Goal: Information Seeking & Learning: Learn about a topic

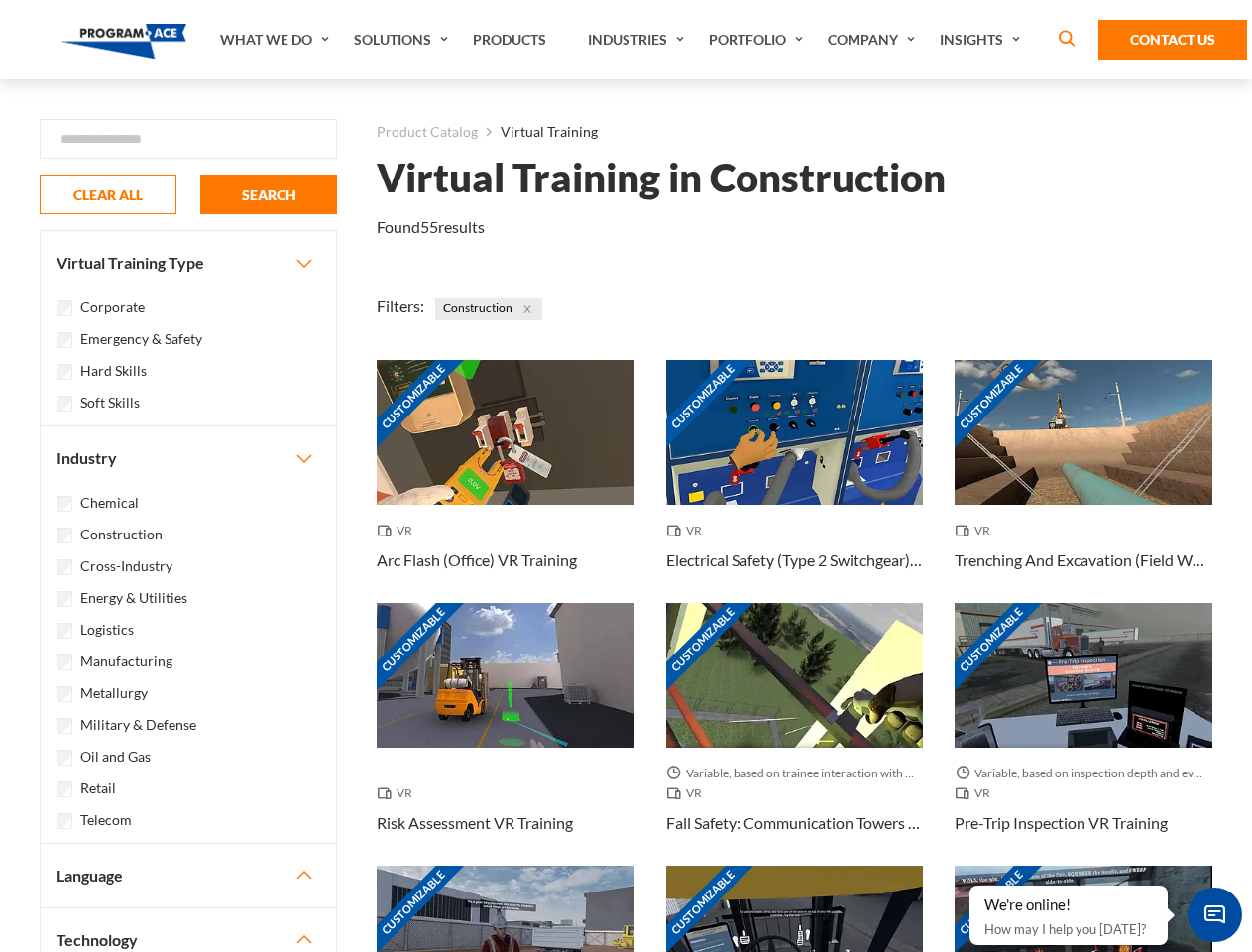
click at [277, 40] on link "What We Do" at bounding box center [277, 40] width 133 height 80
click at [403, 40] on link "Solutions" at bounding box center [402, 40] width 119 height 80
click at [638, 40] on link "Industries" at bounding box center [637, 40] width 121 height 80
click at [876, 40] on link "Company" at bounding box center [874, 40] width 112 height 80
click at [984, 40] on link "Insights" at bounding box center [983, 40] width 106 height 80
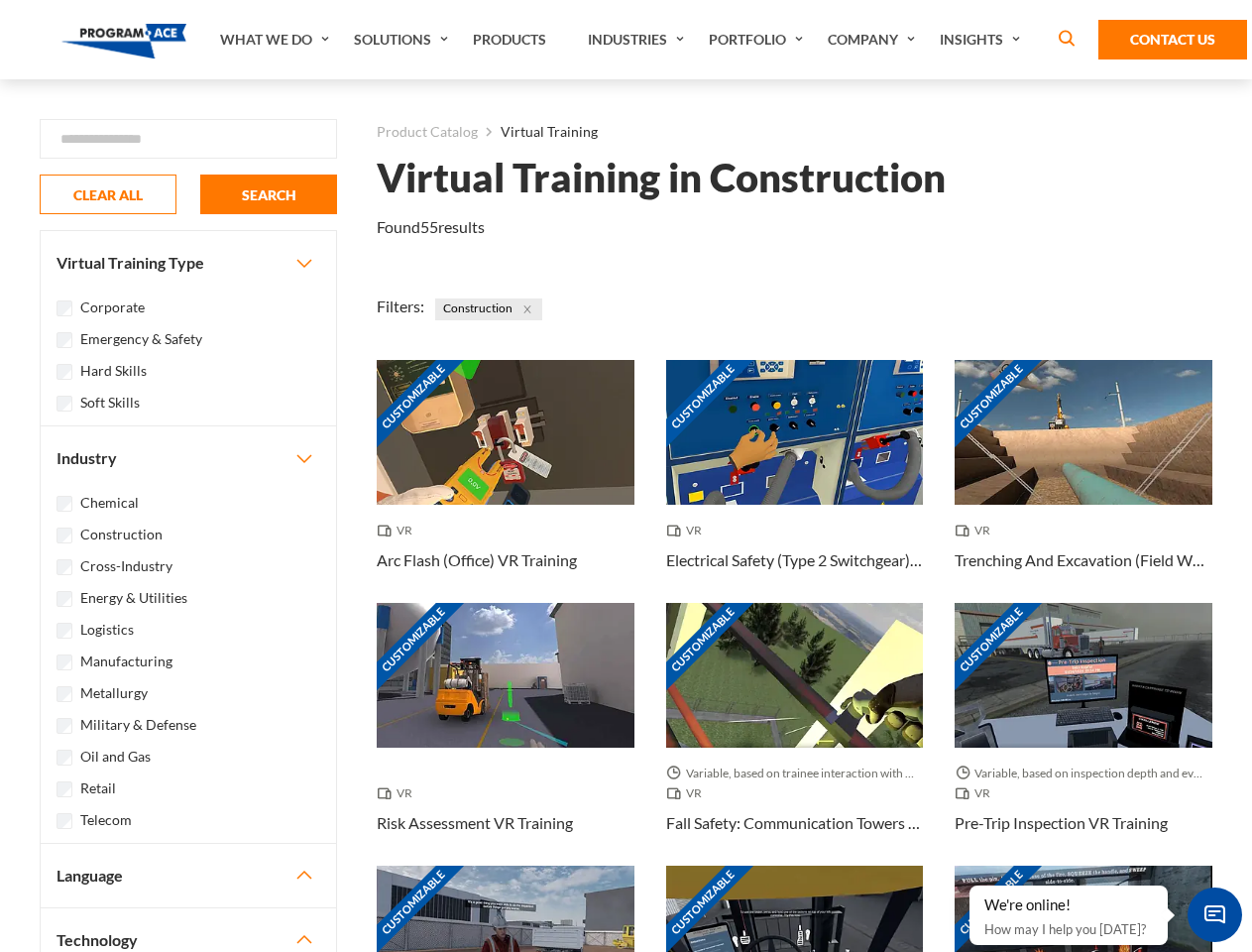
click at [0, 0] on div "Blog White Papers News" at bounding box center [0, 0] width 0 height 0
click at [0, 0] on strong "How Virtual Learning Can Enhance Workforce Productivity: A Guide for L&D Manage…" at bounding box center [0, 0] width 0 height 0
click at [1215, 914] on span "Minimize live chat window" at bounding box center [1215, 914] width 73 height 73
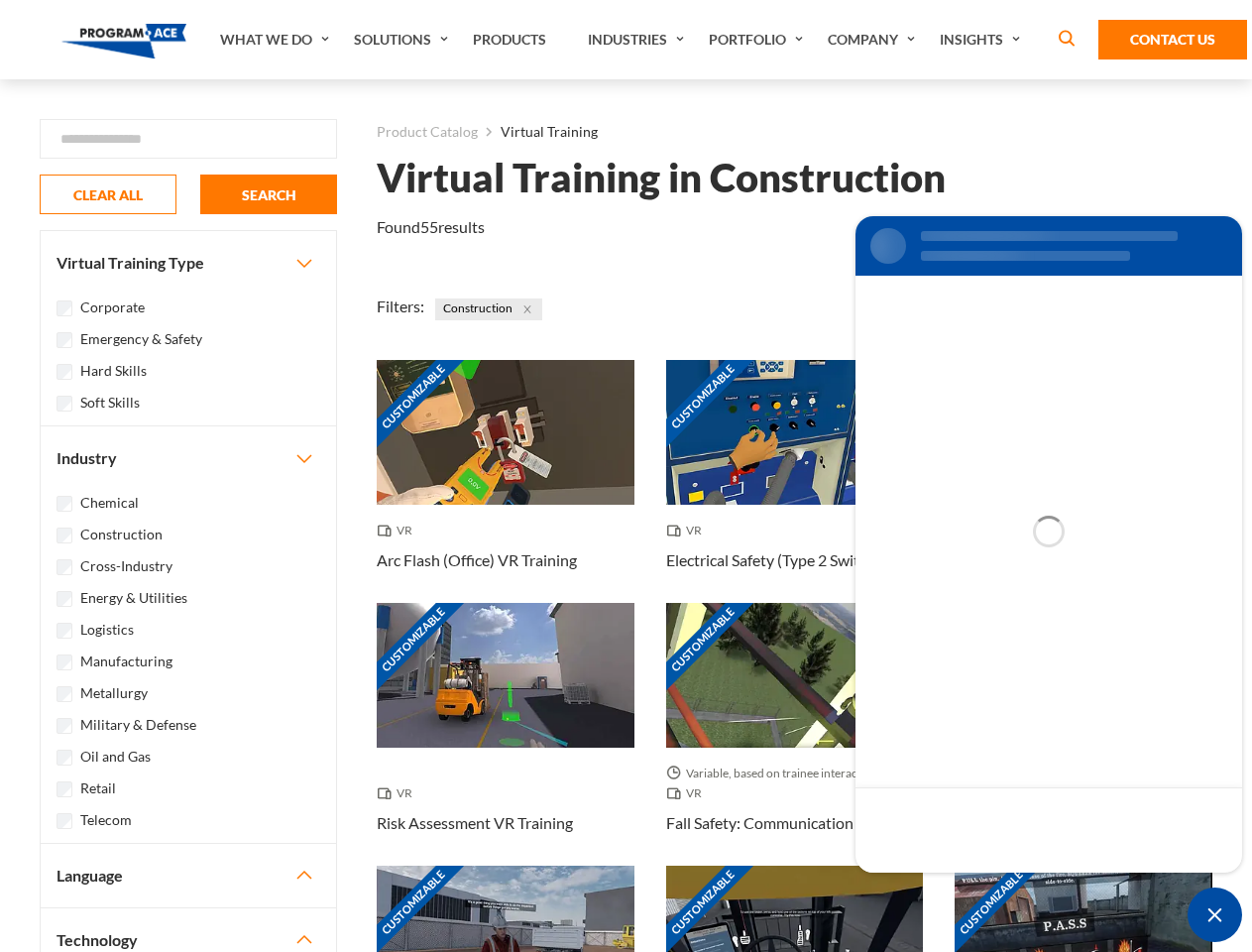
click at [971, 886] on div "Customizable" at bounding box center [1084, 937] width 258 height 144
